Goal: Information Seeking & Learning: Learn about a topic

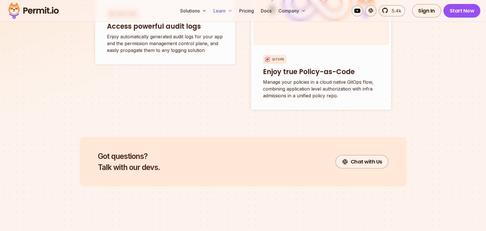
scroll to position [2251, 0]
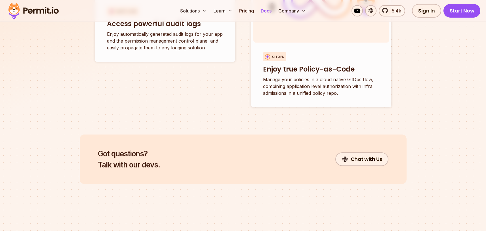
click at [270, 12] on link "Docs" at bounding box center [265, 10] width 15 height 11
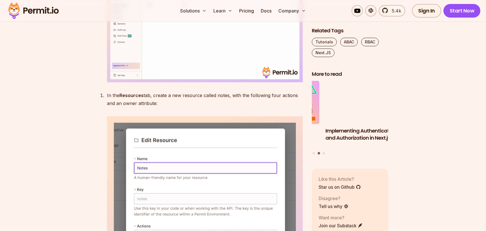
scroll to position [3125, 0]
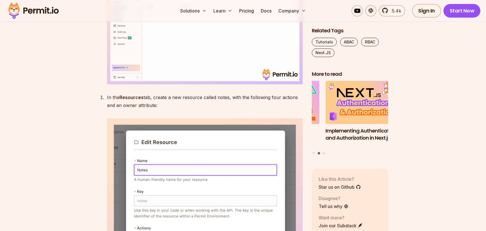
click at [142, 84] on img at bounding box center [205, 22] width 196 height 123
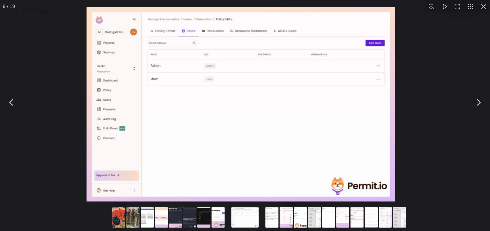
click at [143, 118] on img "You can close this modal content with the ESC key" at bounding box center [240, 104] width 308 height 194
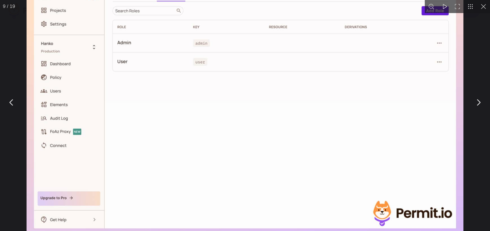
click at [143, 120] on img "You can close this modal content with the ESC key" at bounding box center [244, 97] width 437 height 275
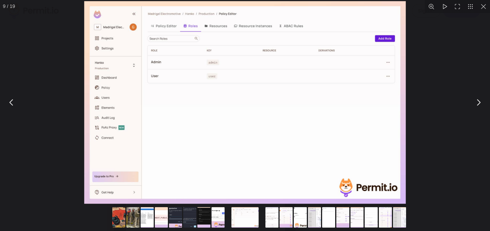
click at [482, 6] on button "You can close this modal content with the ESC key" at bounding box center [483, 6] width 13 height 13
